Goal: Navigation & Orientation: Find specific page/section

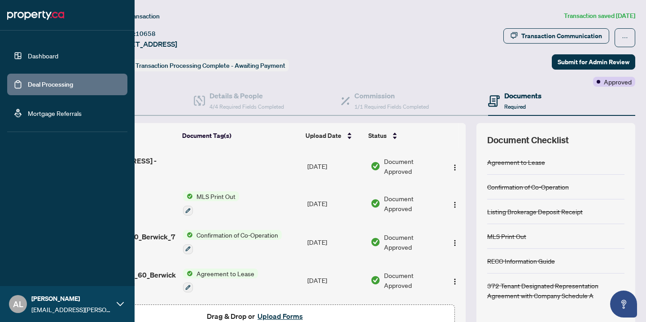
click at [28, 52] on link "Dashboard" at bounding box center [43, 56] width 31 height 8
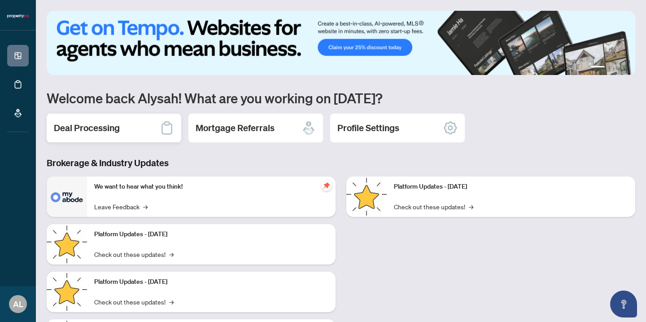
click at [108, 139] on div "Deal Processing" at bounding box center [114, 127] width 135 height 29
